Goal: Task Accomplishment & Management: Use online tool/utility

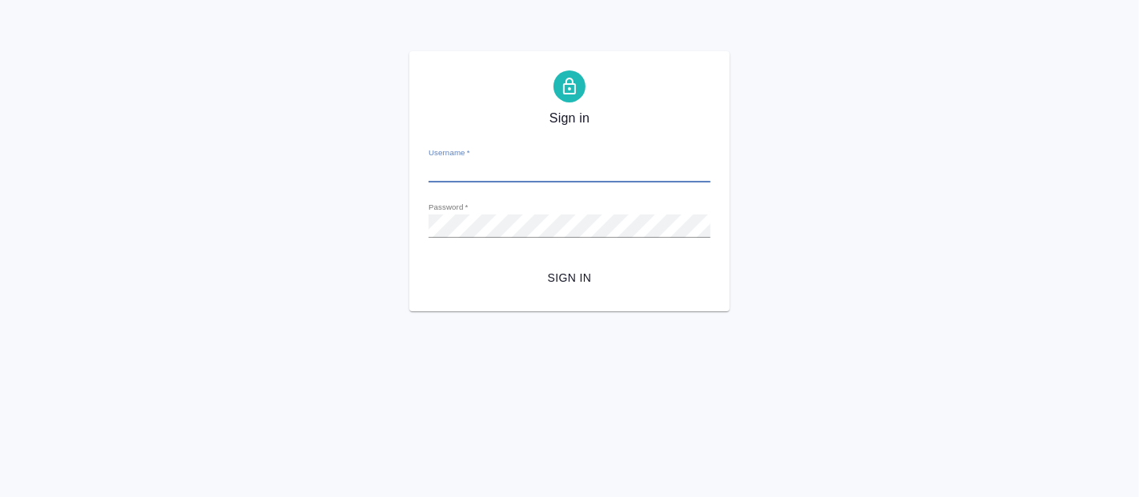
type input "[PERSON_NAME][EMAIL_ADDRESS][DOMAIN_NAME]"
click at [561, 268] on span "Sign in" at bounding box center [569, 278] width 256 height 20
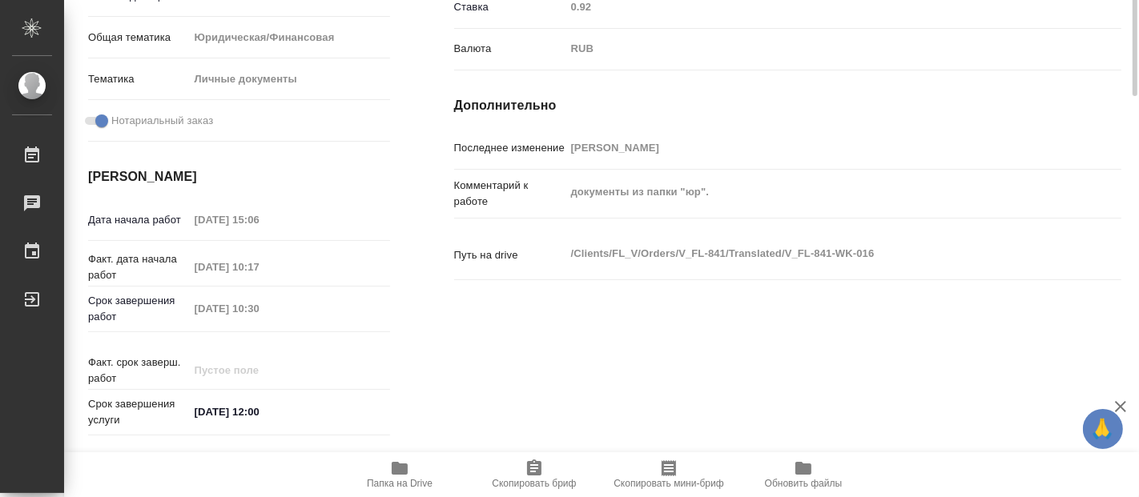
scroll to position [533, 0]
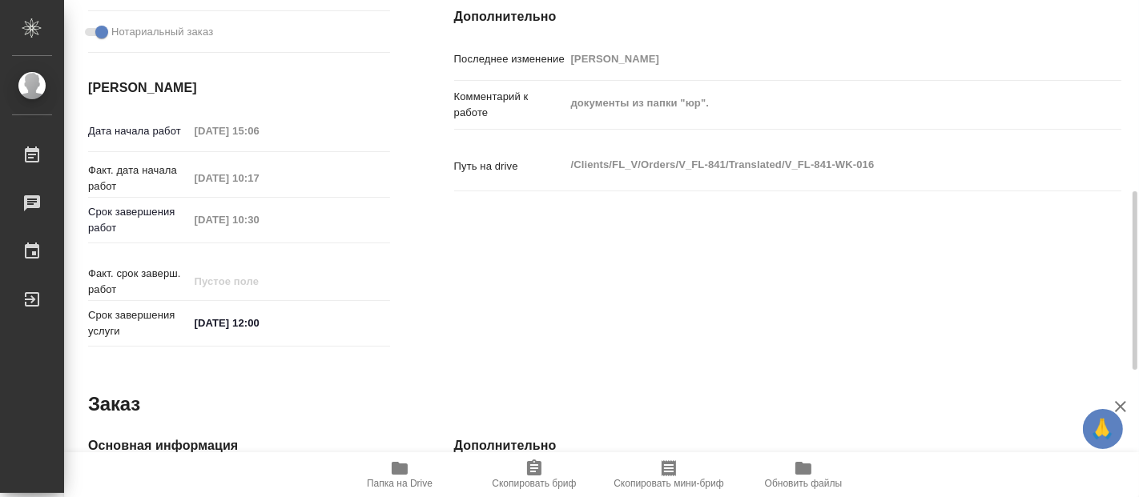
type textarea "x"
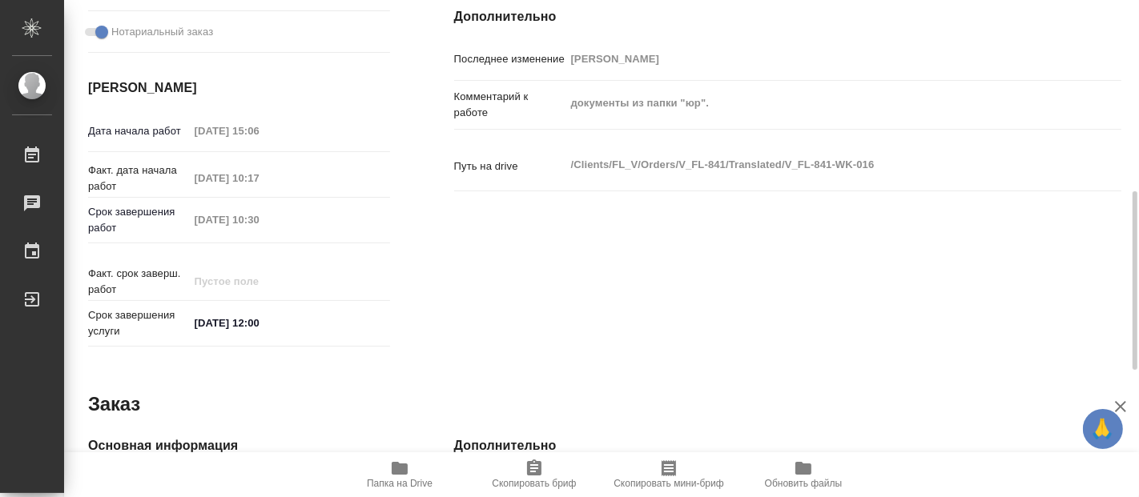
type textarea "x"
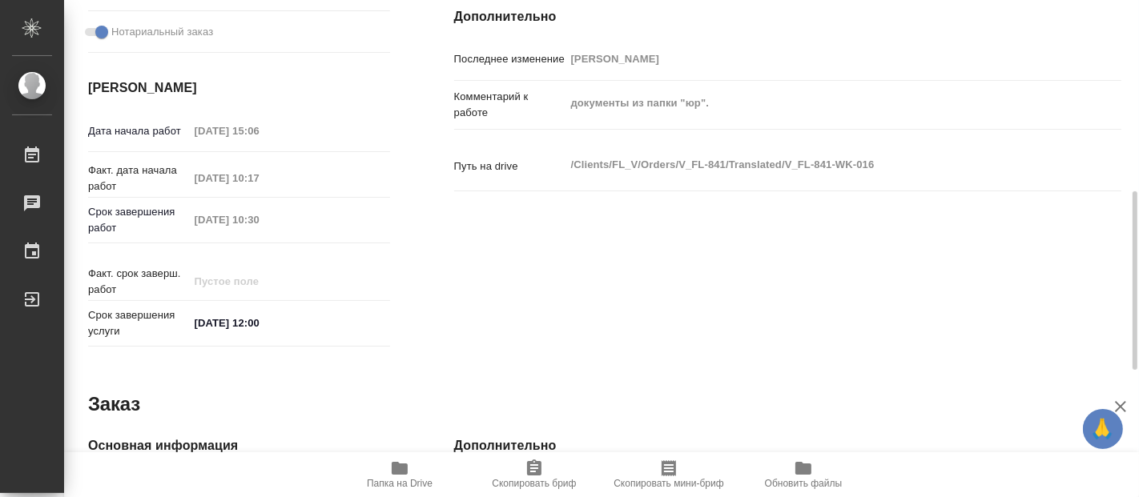
type textarea "x"
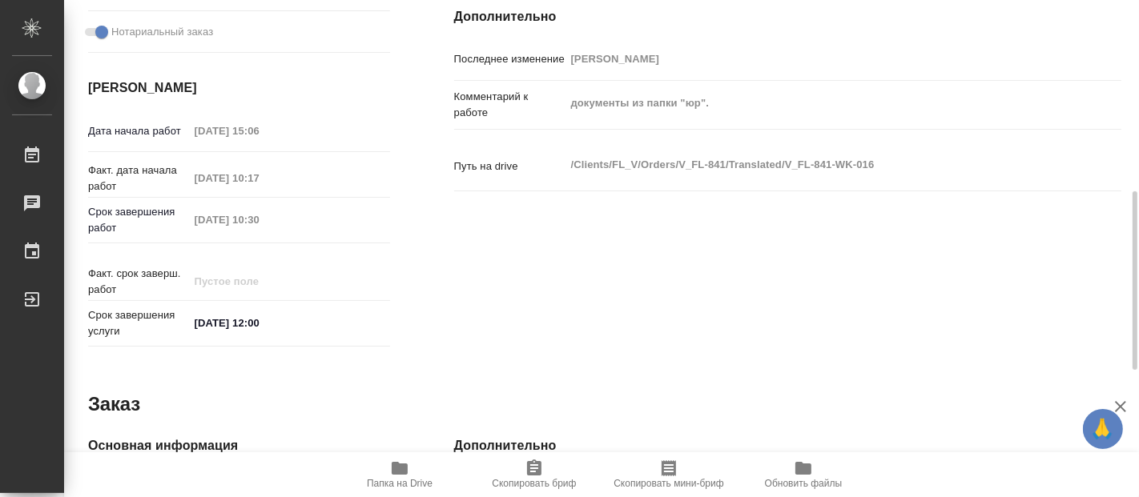
type textarea "x"
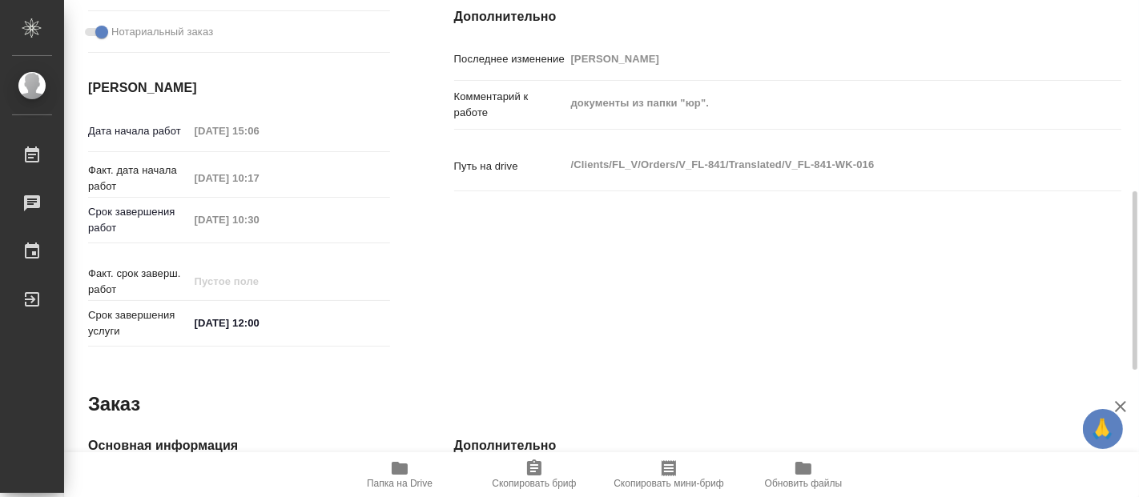
type textarea "x"
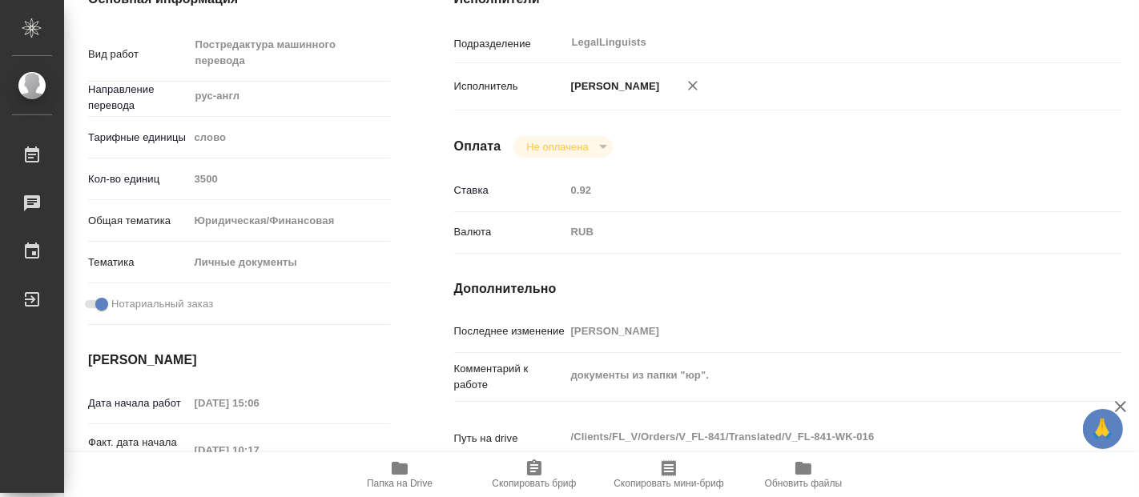
scroll to position [0, 0]
